Goal: Navigation & Orientation: Understand site structure

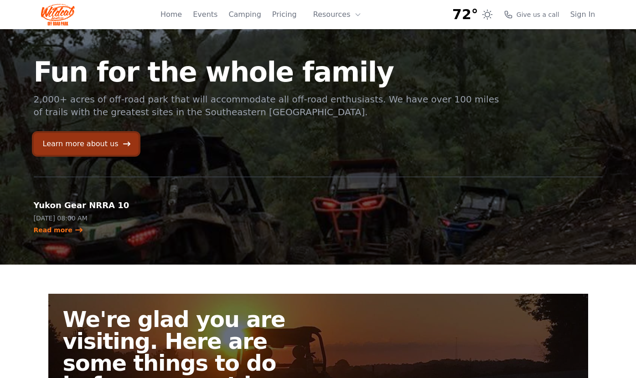
click at [89, 145] on link "Learn more about us" at bounding box center [86, 144] width 105 height 22
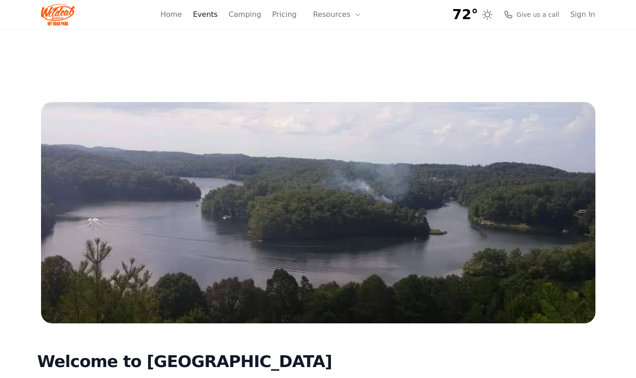
click at [213, 10] on link "Events" at bounding box center [205, 14] width 25 height 11
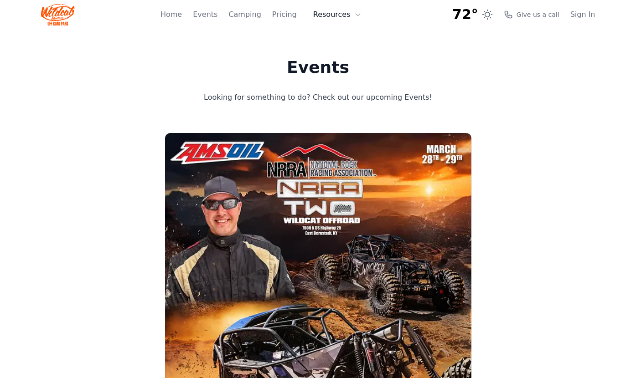
click at [319, 16] on button "Resources" at bounding box center [337, 14] width 59 height 18
click at [179, 9] on link "Home" at bounding box center [170, 14] width 21 height 11
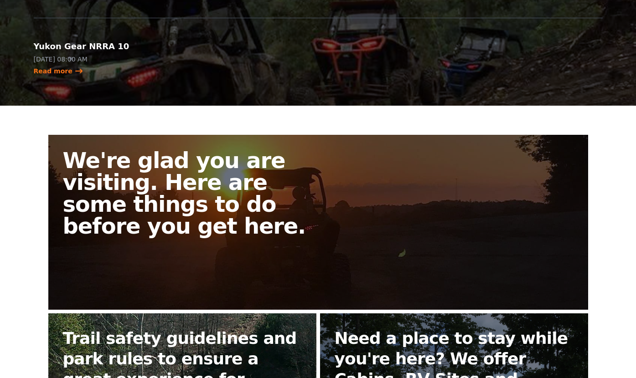
scroll to position [397, 0]
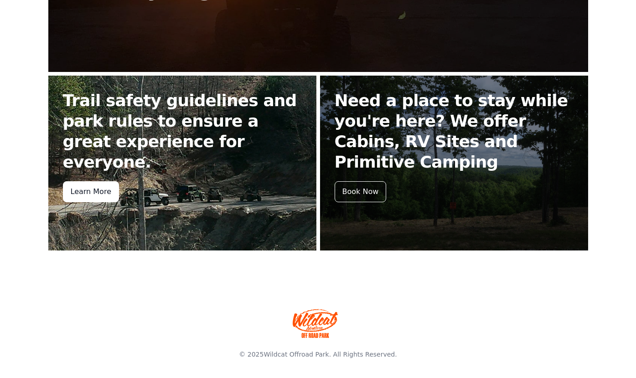
click at [80, 181] on div "Learn More" at bounding box center [91, 191] width 56 height 21
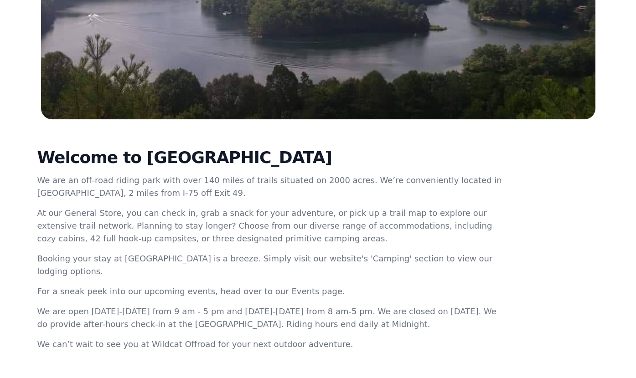
scroll to position [299, 0]
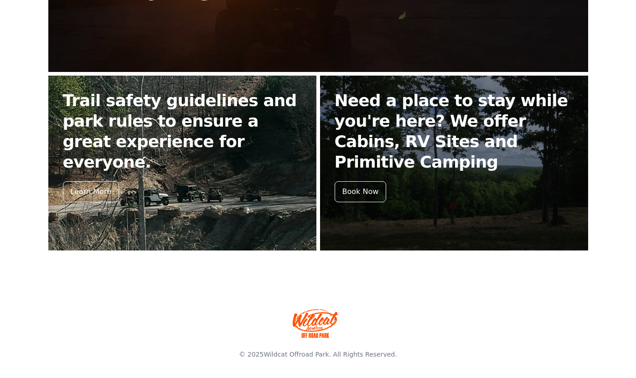
scroll to position [191, 0]
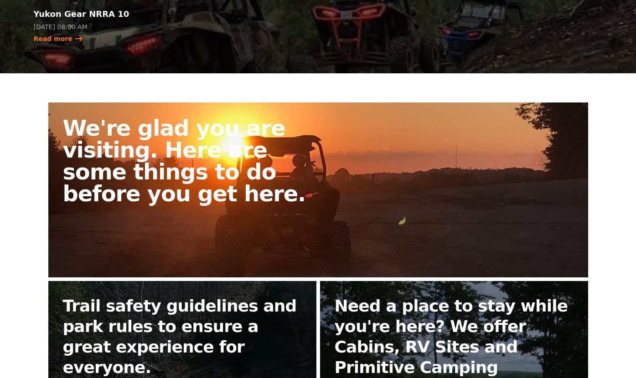
click at [191, 114] on link "We're glad you are visiting. Here are some things to do before you get here." at bounding box center [318, 190] width 540 height 175
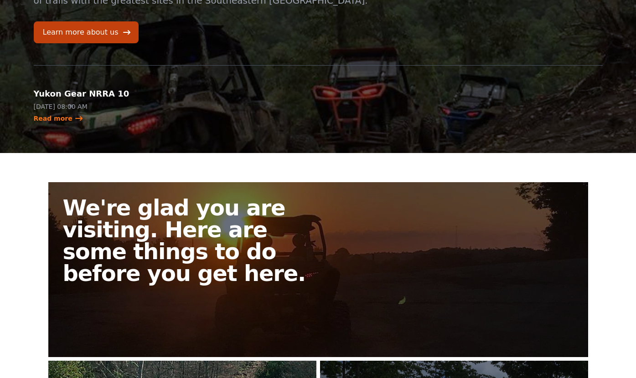
scroll to position [393, 0]
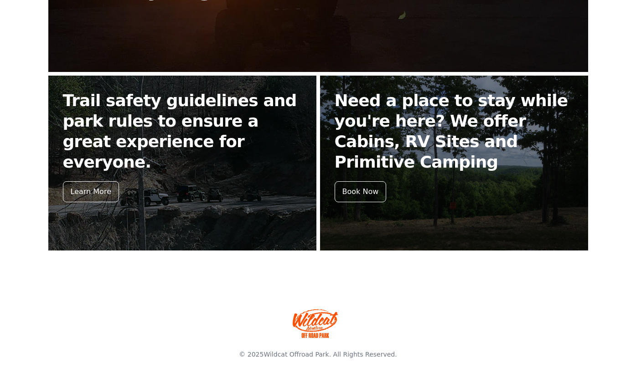
scroll to position [0, 0]
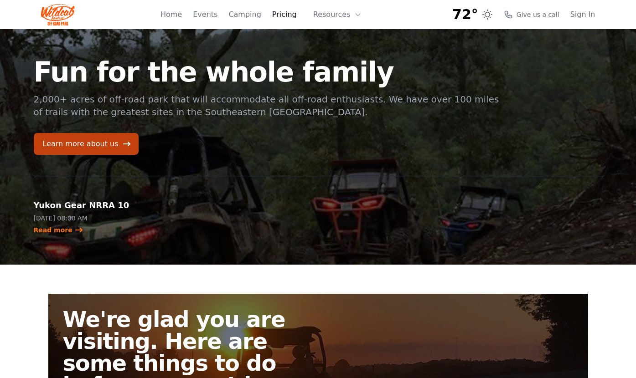
click at [283, 17] on link "Pricing" at bounding box center [284, 14] width 25 height 11
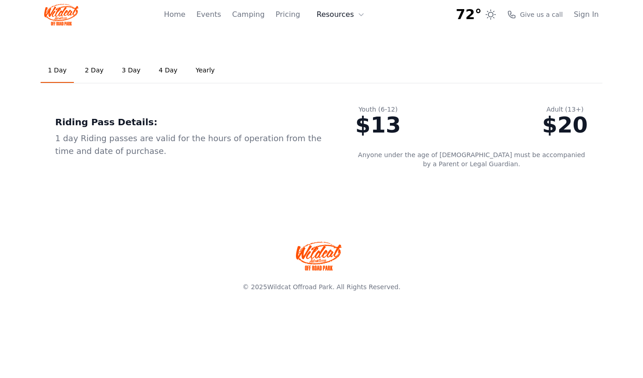
click at [329, 15] on button "Resources" at bounding box center [340, 14] width 59 height 18
click at [329, 33] on link "About" at bounding box center [355, 37] width 88 height 16
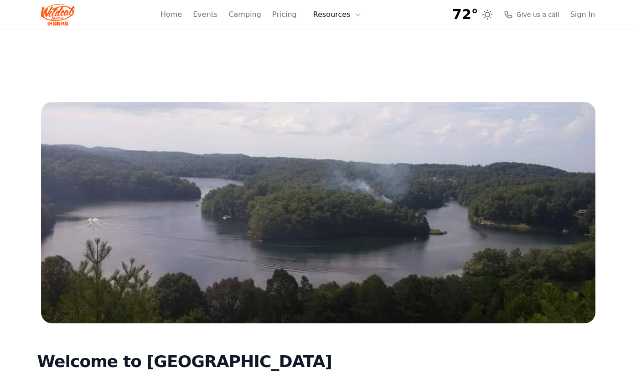
click at [333, 16] on button "Resources" at bounding box center [337, 14] width 59 height 18
click at [337, 54] on link "FAQ" at bounding box center [352, 54] width 88 height 16
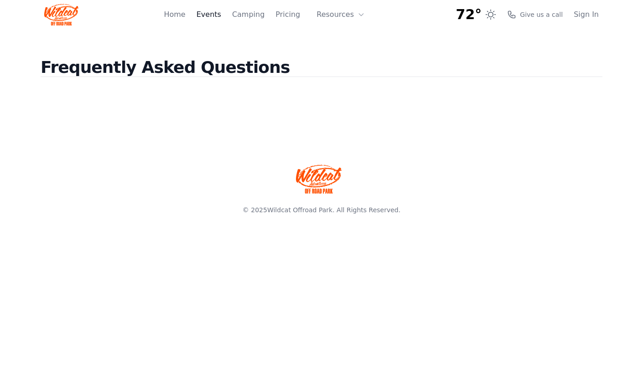
click at [215, 12] on link "Events" at bounding box center [208, 14] width 25 height 11
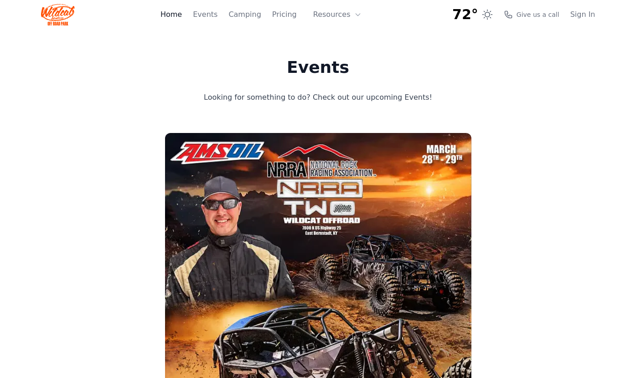
click at [182, 17] on link "Home" at bounding box center [170, 14] width 21 height 11
